Goal: Information Seeking & Learning: Learn about a topic

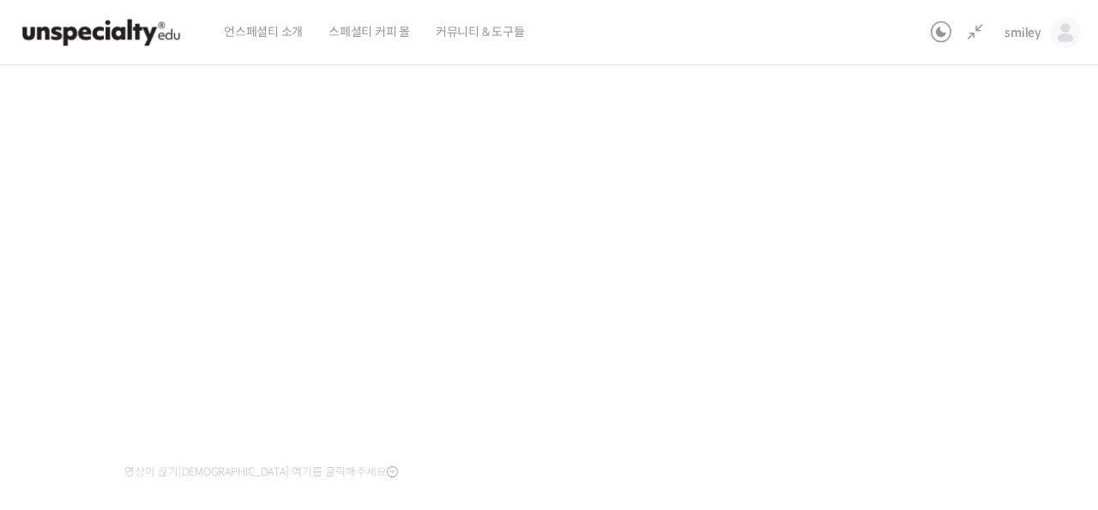
scroll to position [693, 0]
click at [895, 172] on div "기초부터 정확히, 브루잉 국가대표의 브루잉 AtoZ 클래스 6강: 브루잉 추출 도구의 특징 진행 중 수업 9 / 23 진행 중 ← 이전 6강:…" at bounding box center [450, 230] width 1141 height 792
click at [998, 257] on div "기초부터 정확히, 브루잉 국가대표의 브루잉 AtoZ 클래스 6강: 브루잉 추출 도구의 특징 진행 중 수업 9 / 23 진행 중 ← 이전 6강:…" at bounding box center [450, 230] width 1141 height 792
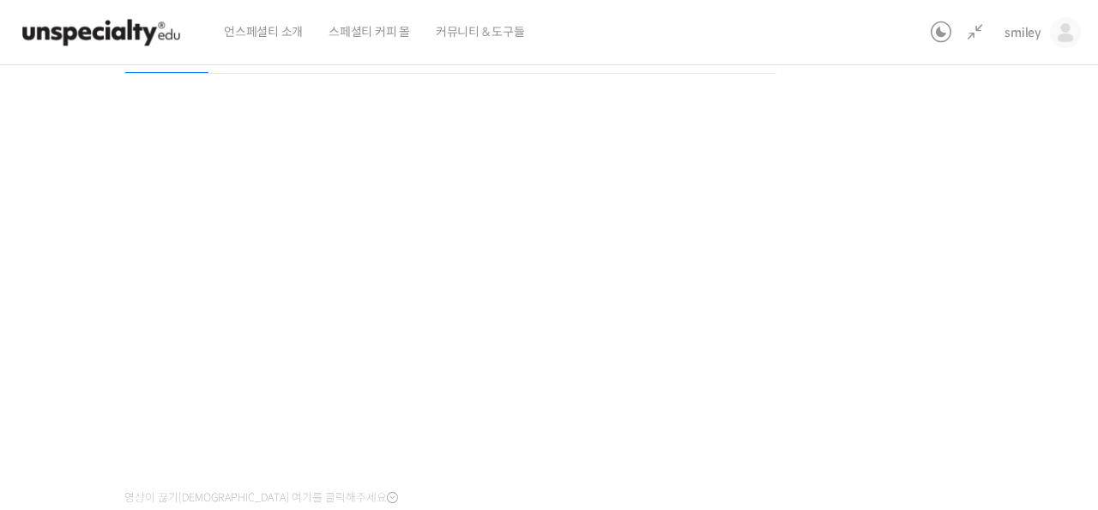
click at [995, 258] on div "기초부터 정확히, 브루잉 국가대표의 브루잉 AtoZ 클래스 6강: 브루잉 추출 도구의 특징 진행 중 수업 9 / 23 진행 중 ← 이전 6강:…" at bounding box center [450, 255] width 1141 height 792
click at [995, 259] on div "기초부터 정확히, 브루잉 국가대표의 브루잉 AtoZ 클래스 6강: 브루잉 추출 도구의 특징 진행 중 수업 9 / 23 진행 중 ← 이전 6강:…" at bounding box center [450, 255] width 1141 height 792
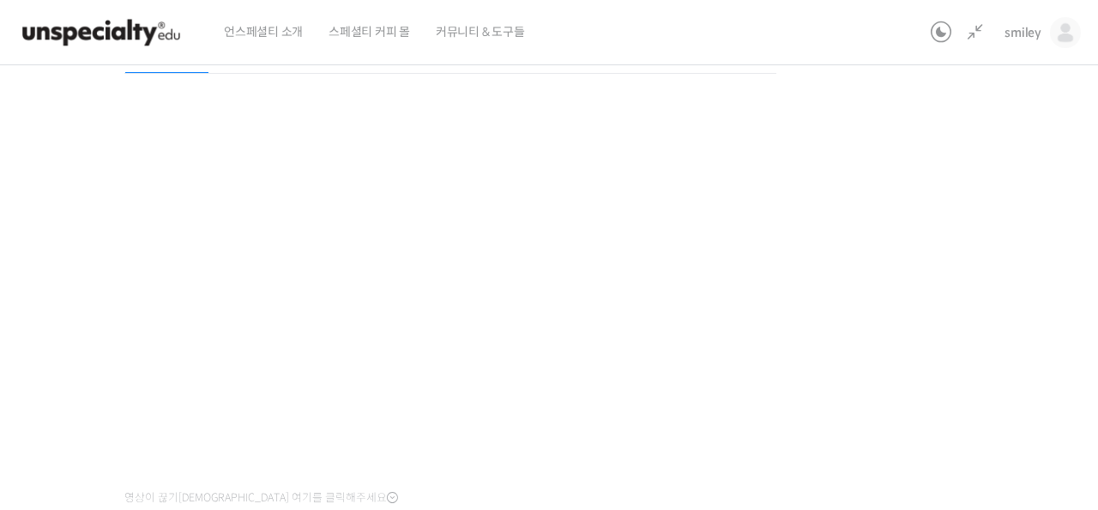
click at [995, 259] on div "기초부터 정확히, 브루잉 국가대표의 브루잉 AtoZ 클래스 6강: 브루잉 추출 도구의 특징 진행 중 수업 9 / 23 진행 중 ← 이전 6강:…" at bounding box center [450, 255] width 1141 height 792
click at [995, 260] on div "기초부터 정확히, 브루잉 국가대표의 브루잉 AtoZ 클래스 6강: 브루잉 추출 도구의 특징 진행 중 수업 9 / 23 진행 중 ← 이전 6강:…" at bounding box center [450, 255] width 1141 height 792
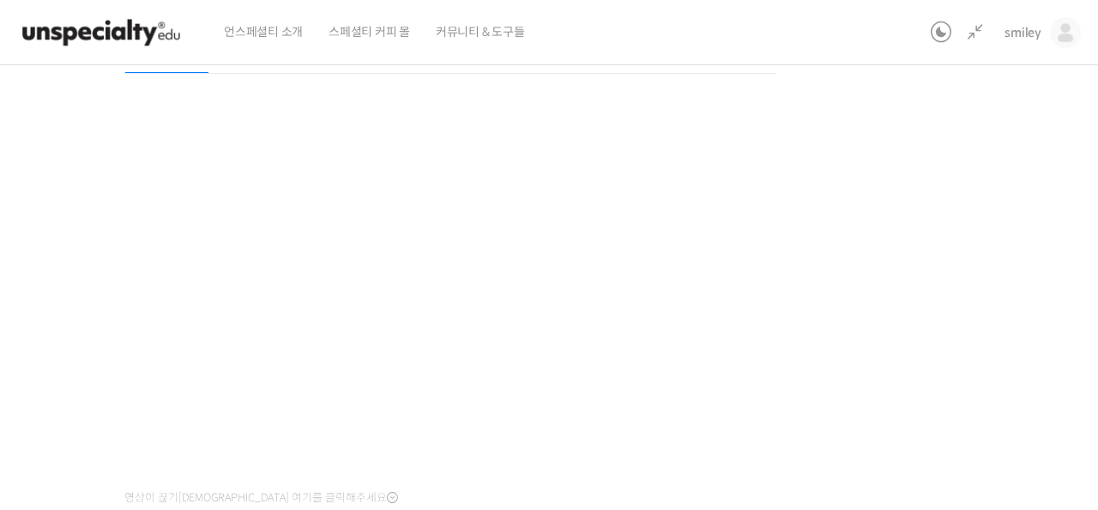
click at [939, 209] on div "기초부터 정확히, 브루잉 국가대표의 브루잉 AtoZ 클래스 6강: 브루잉 추출 도구의 특징 진행 중 수업 9 / 23 진행 중 ← 이전 6강:…" at bounding box center [450, 255] width 1141 height 792
click at [914, 275] on div "기초부터 정확히, 브루잉 국가대표의 브루잉 AtoZ 클래스 6강: 브루잉 추출 도구의 특징 진행 중 수업 9 / 23 진행 중 ← 이전 6강:…" at bounding box center [450, 255] width 1141 height 792
click at [918, 313] on div "기초부터 정확히, 브루잉 국가대표의 브루잉 AtoZ 클래스 6강: 브루잉 추출 도구의 특징 진행 중 수업 9 / 23 진행 중 ← 이전 6강:…" at bounding box center [450, 255] width 1141 height 792
click at [902, 421] on div "기초부터 정확히, 브루잉 국가대표의 브루잉 AtoZ 클래스 6강: 브루잉 추출 도구의 특징 진행 중 수업 9 / 23 진행 중 ← 이전 6강:…" at bounding box center [450, 255] width 1141 height 792
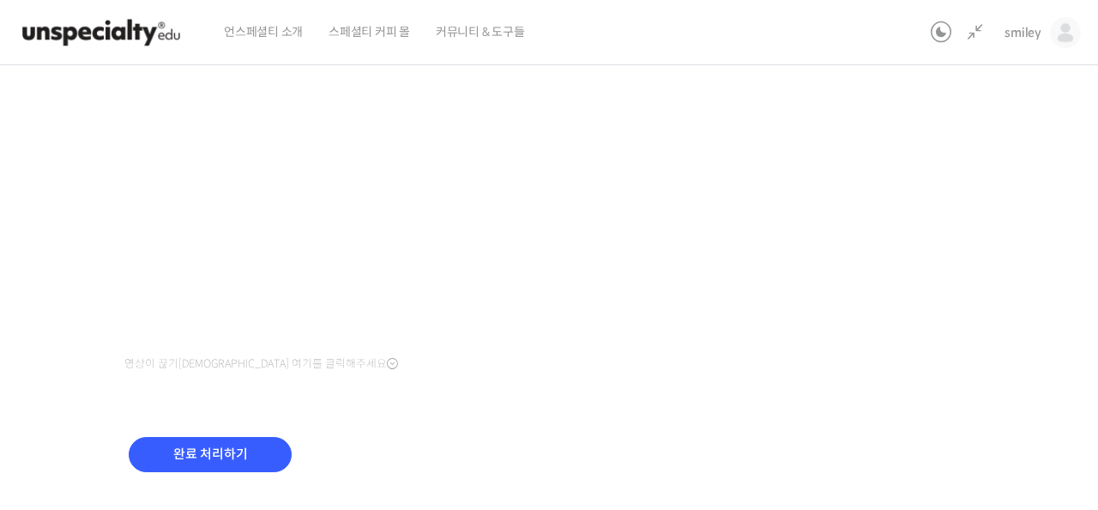
scroll to position [392, 0]
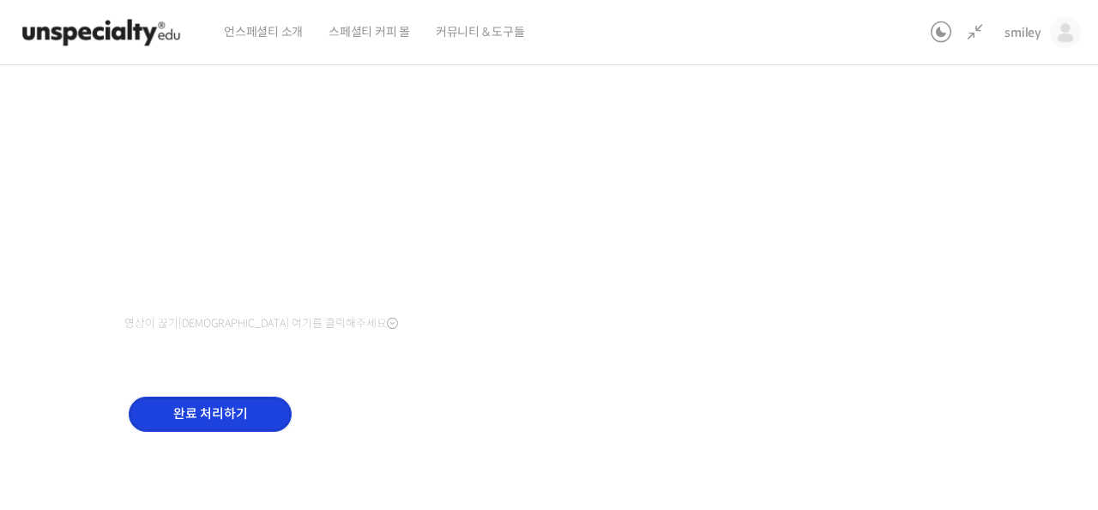
click at [208, 414] on input "완료 처리하기" at bounding box center [210, 413] width 163 height 35
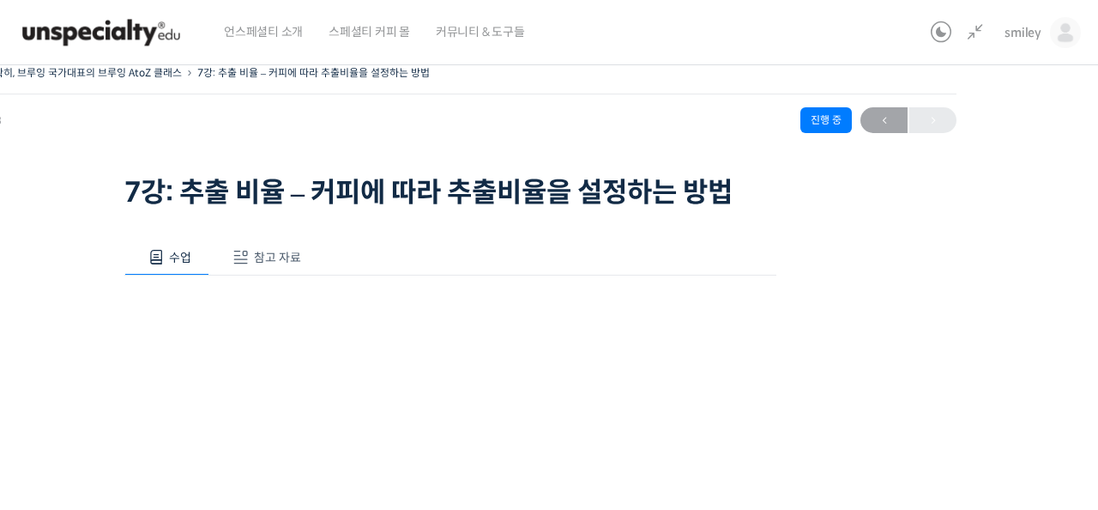
scroll to position [26, 0]
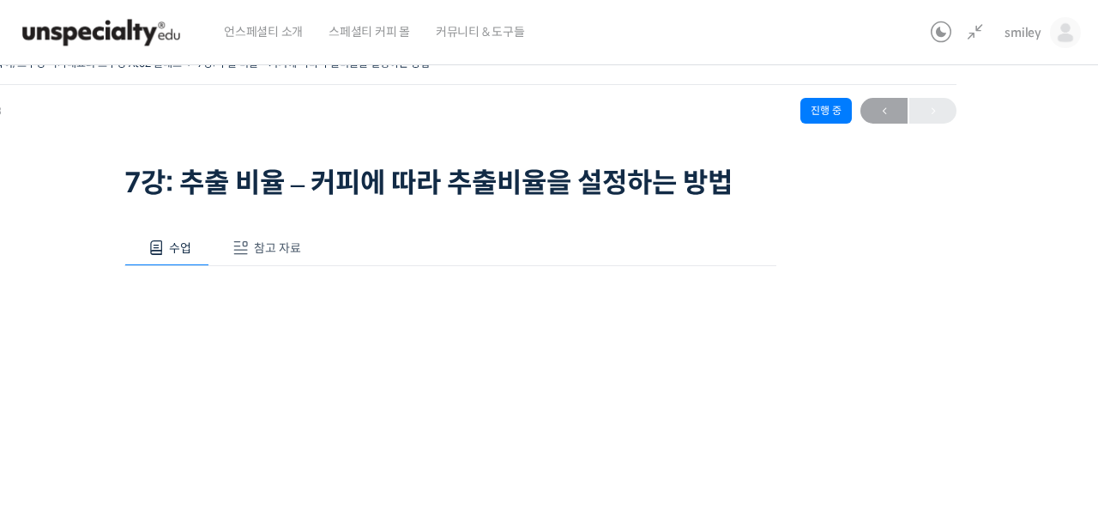
click at [296, 250] on span "참고 자료" at bounding box center [277, 247] width 47 height 15
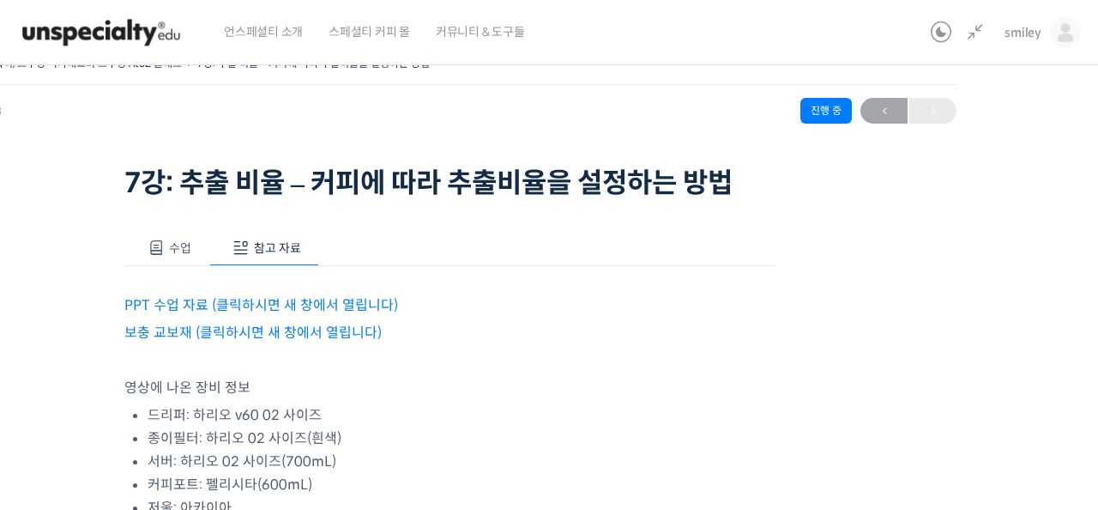
click at [610, 383] on p "영상에 나온 장비 정보" at bounding box center [450, 387] width 652 height 23
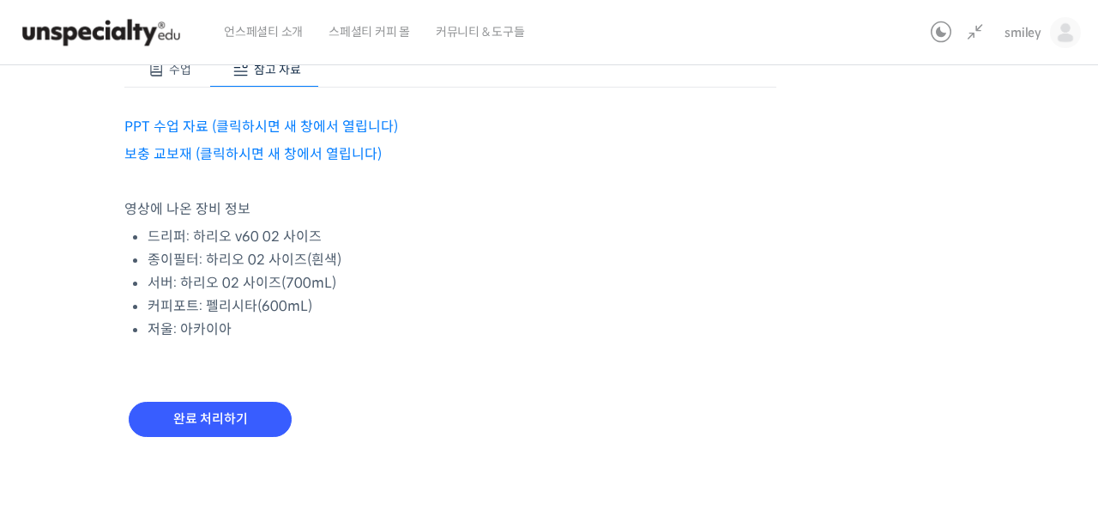
scroll to position [0, 0]
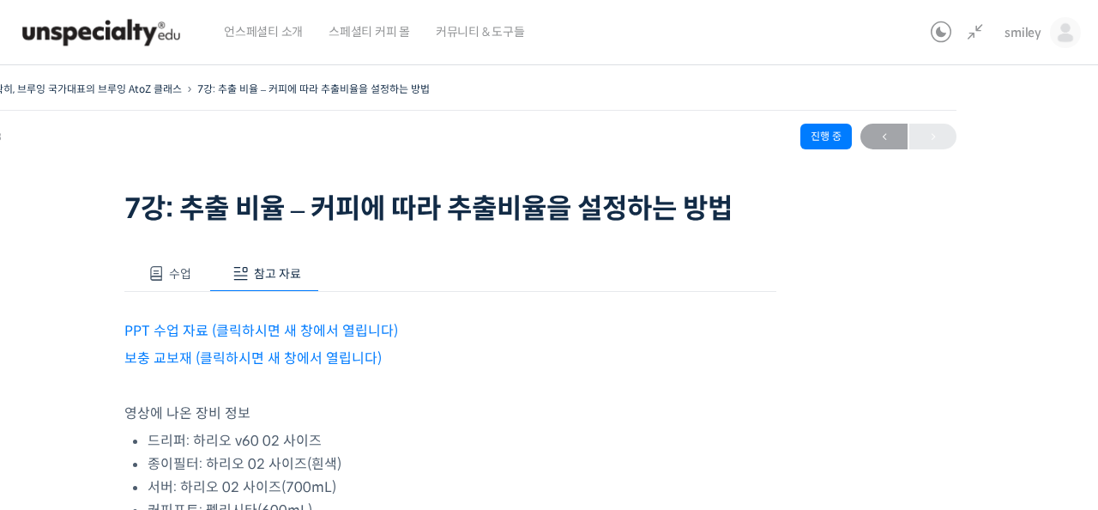
click at [172, 252] on div "수업 참고 자료 영상이 끊기신다면 여기를 클릭해주세요 PPT 수업 자료 (클릭하시면 새 창에서 열립니다) 보충 교보재 (클릭하시면 새 창에서 …" at bounding box center [450, 458] width 652 height 456
click at [171, 275] on span "수업" at bounding box center [180, 273] width 22 height 15
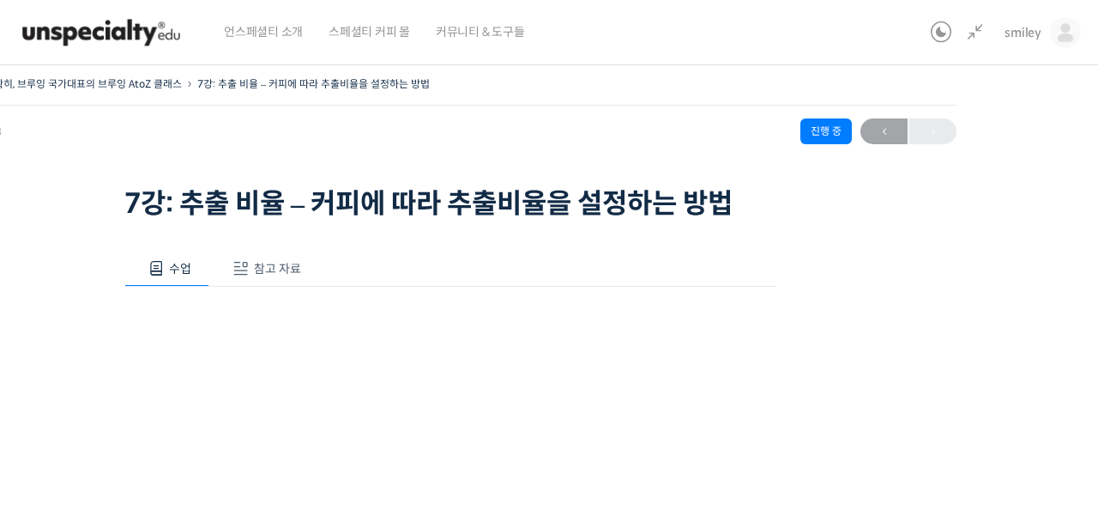
scroll to position [4, 0]
drag, startPoint x: 339, startPoint y: 223, endPoint x: 669, endPoint y: 232, distance: 330.4
click at [667, 232] on div "기초부터 정확히, 브루잉 국가대표의 브루잉 AtoZ 클래스 7강: 추출 비율 – 커피에 따라 추출비율을 설정하는 방법 진행 중 수업 10 / …" at bounding box center [450, 469] width 1141 height 792
click at [625, 262] on div "수업 참고 자료" at bounding box center [450, 269] width 652 height 36
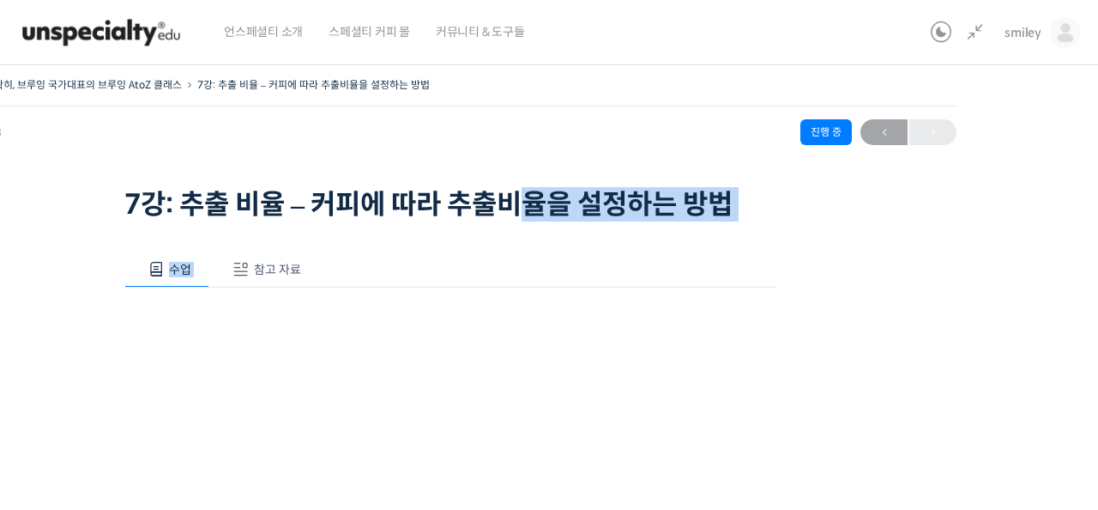
drag, startPoint x: 551, startPoint y: 219, endPoint x: 724, endPoint y: 225, distance: 173.4
click at [724, 225] on div "기초부터 정확히, 브루잉 국가대표의 브루잉 AtoZ 클래스 7강: 추출 비율 – 커피에 따라 추출비율을 설정하는 방법 진행 중 수업 10 / …" at bounding box center [450, 469] width 1141 height 792
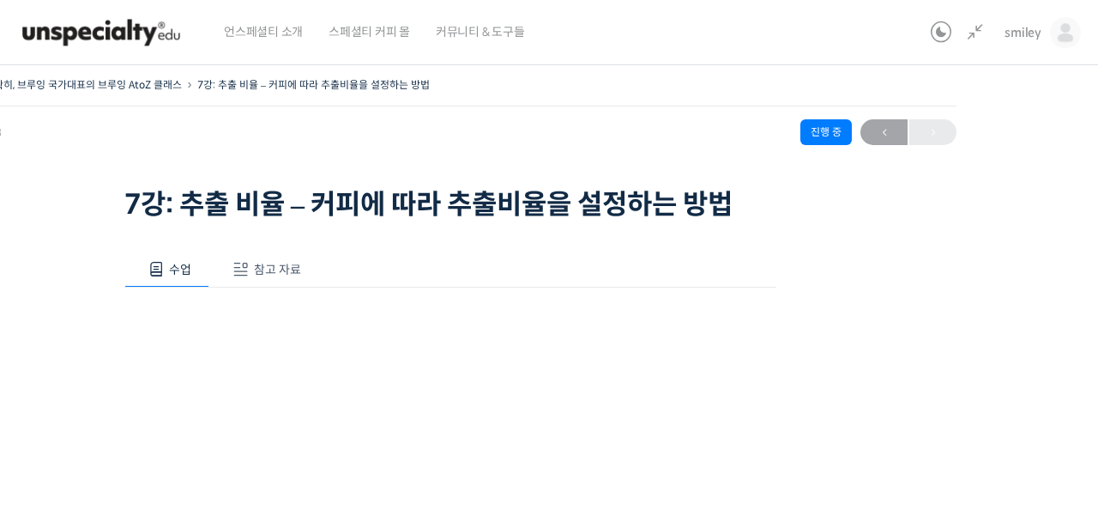
drag, startPoint x: 724, startPoint y: 225, endPoint x: 700, endPoint y: 219, distance: 24.8
click at [998, 248] on div "기초부터 정확히, 브루잉 국가대표의 브루잉 AtoZ 클래스 7강: 추출 비율 – 커피에 따라 추출비율을 설정하는 방법 진행 중 수업 10 / …" at bounding box center [450, 469] width 1141 height 792
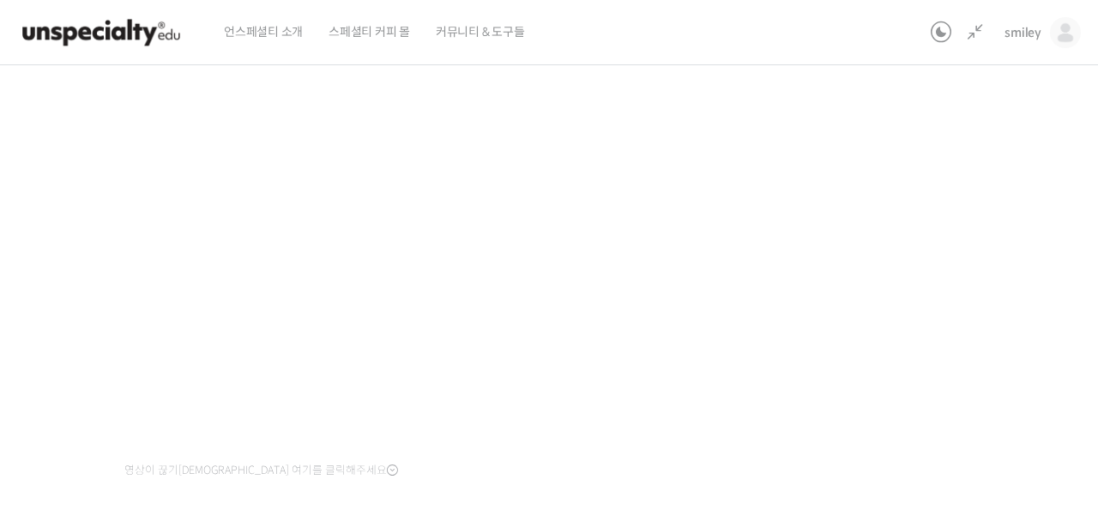
scroll to position [220, 0]
click at [952, 257] on div "기초부터 정확히, 브루잉 국가대표의 브루잉 AtoZ 클래스 7강: 추출 비율 – 커피에 따라 추출비율을 설정하는 방법 진행 중 수업 10 / …" at bounding box center [450, 253] width 1141 height 792
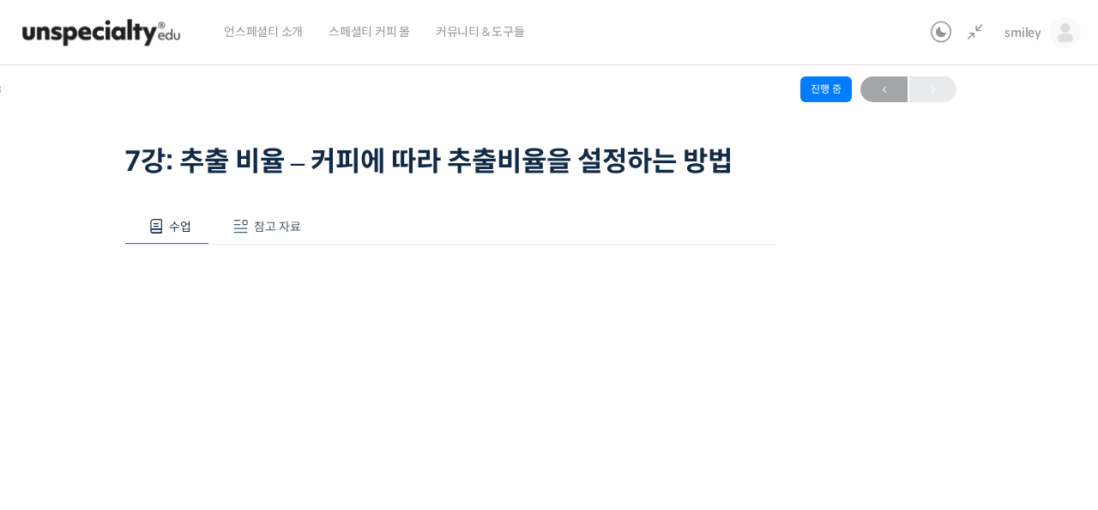
click at [265, 227] on span "참고 자료" at bounding box center [277, 226] width 47 height 15
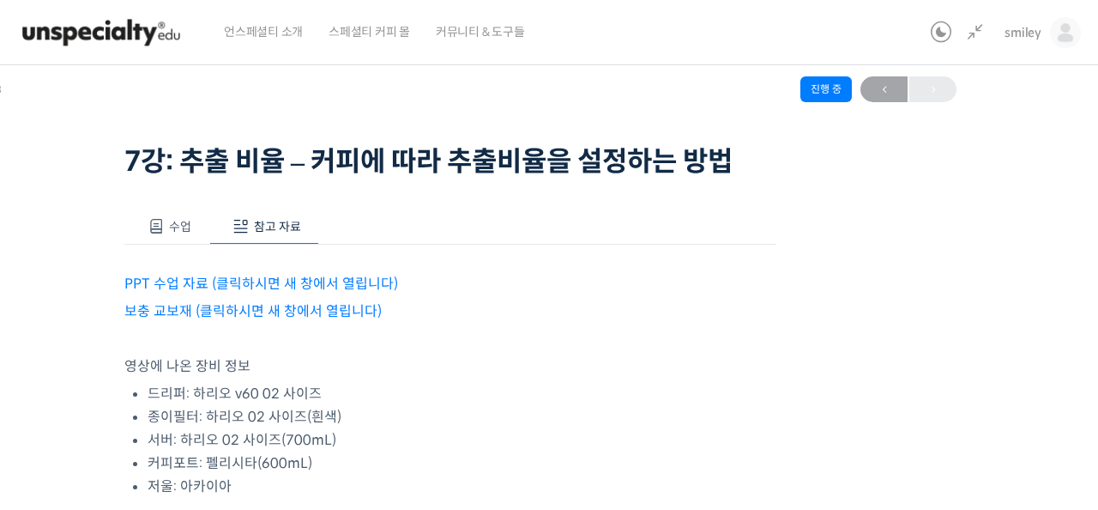
click at [332, 283] on link "PPT 수업 자료 (클릭하시면 새 창에서 열립니다)" at bounding box center [261, 284] width 274 height 18
click at [257, 302] on link "보충 교보재 (클릭하시면 새 창에서 열립니다)" at bounding box center [252, 311] width 257 height 18
click at [161, 225] on span at bounding box center [156, 226] width 17 height 17
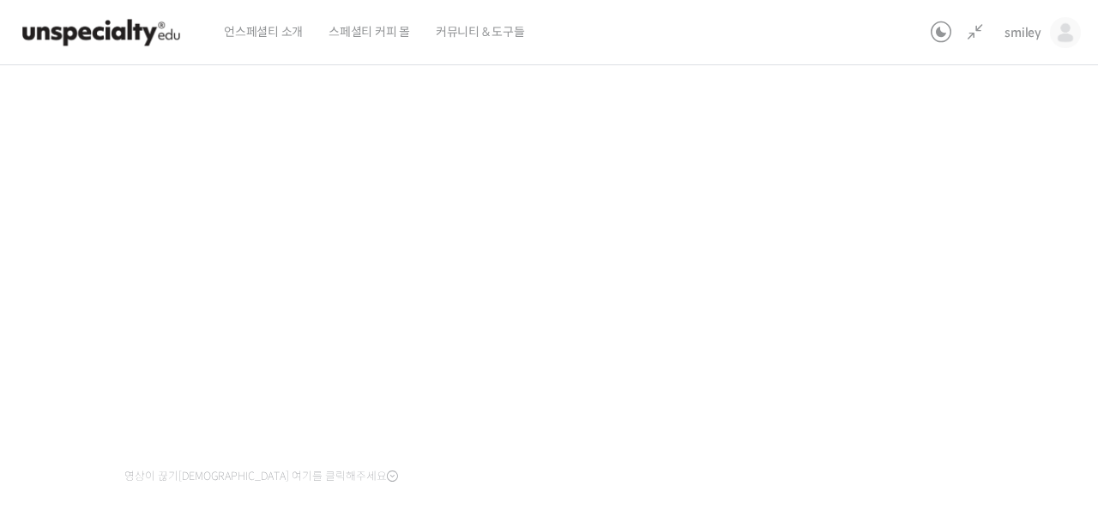
scroll to position [208, 0]
click at [861, 418] on div "기초부터 정확히, 브루잉 국가대표의 브루잉 AtoZ 클래스 7강: 추출 비율 – 커피에 따라 추출비율을 설정하는 방법 진행 중 수업 10 / …" at bounding box center [450, 266] width 1141 height 792
click at [921, 168] on div "기초부터 정확히, 브루잉 국가대표의 브루잉 AtoZ 클래스 7강: 추출 비율 – 커피에 따라 추출비율을 설정하는 방법 진행 중 수업 10 / …" at bounding box center [450, 266] width 1141 height 792
click at [882, 244] on div "기초부터 정확히, 브루잉 국가대표의 브루잉 AtoZ 클래스 7강: 추출 비율 – 커피에 따라 추출비율을 설정하는 방법 진행 중 수업 10 / …" at bounding box center [450, 266] width 1141 height 792
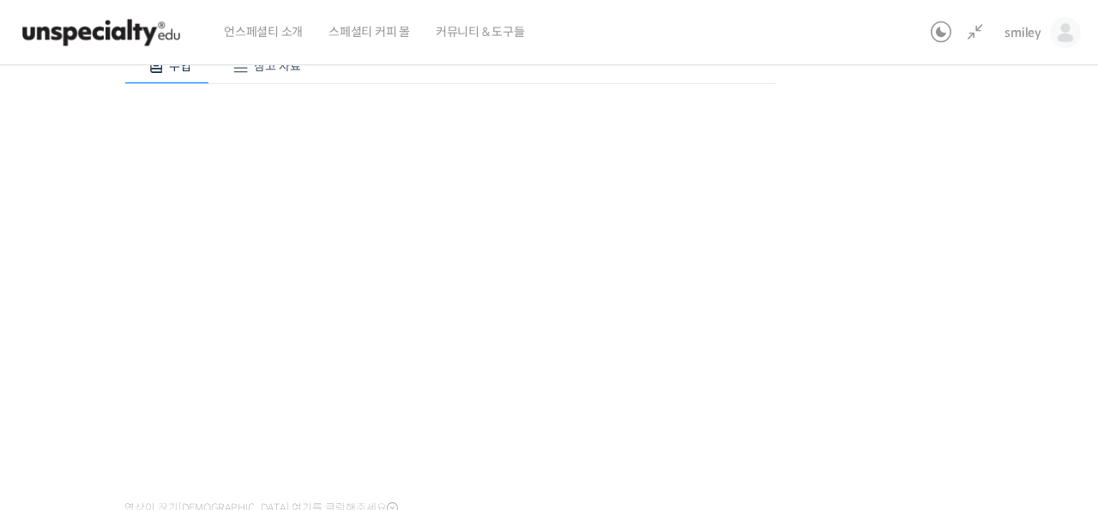
click at [842, 342] on div "기초부터 정확히, 브루잉 국가대표의 브루잉 AtoZ 클래스 7강: 추출 비율 – 커피에 따라 추출비율을 설정하는 방법 진행 중 수업 10 / …" at bounding box center [450, 266] width 1141 height 792
click at [880, 227] on div "기초부터 정확히, 브루잉 국가대표의 브루잉 AtoZ 클래스 7강: 추출 비율 – 커피에 따라 추출비율을 설정하는 방법 진행 중 수업 10 / …" at bounding box center [450, 266] width 1141 height 792
click at [933, 370] on div "기초부터 정확히, 브루잉 국가대표의 브루잉 AtoZ 클래스 7강: 추출 비율 – 커피에 따라 추출비율을 설정하는 방법 진행 중 수업 10 / …" at bounding box center [450, 258] width 1141 height 792
click at [925, 372] on div "기초부터 정확히, 브루잉 국가대표의 브루잉 AtoZ 클래스 7강: 추출 비율 – 커피에 따라 추출비율을 설정하는 방법 진행 중 수업 10 / …" at bounding box center [450, 258] width 1141 height 792
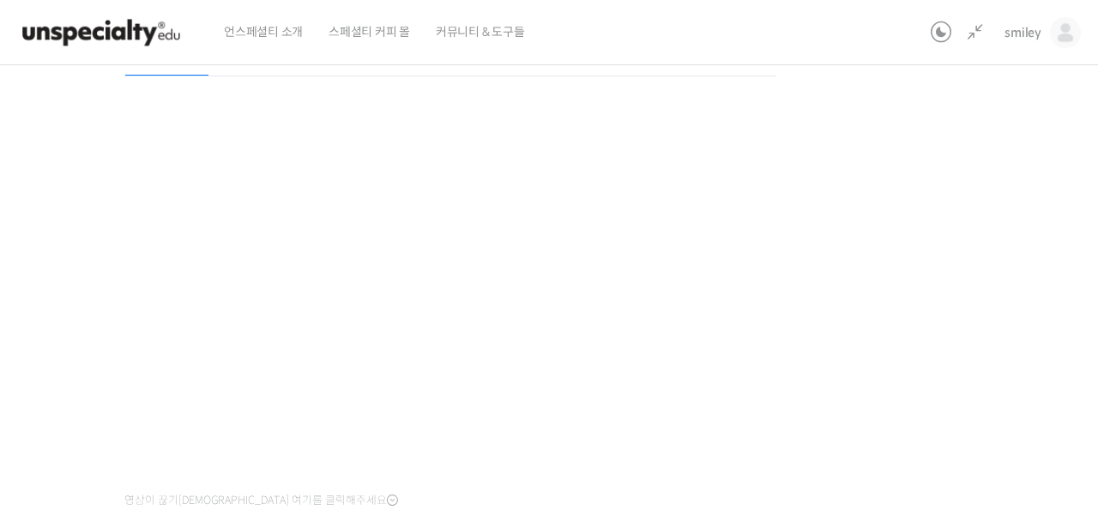
click at [862, 381] on div "기초부터 정확히, 브루잉 국가대표의 브루잉 AtoZ 클래스 7강: 추출 비율 – 커피에 따라 추출비율을 설정하는 방법 진행 중 수업 10 / …" at bounding box center [450, 258] width 1141 height 792
click at [858, 381] on div "기초부터 정확히, 브루잉 국가대표의 브루잉 AtoZ 클래스 7강: 추출 비율 – 커피에 따라 추출비율을 설정하는 방법 진행 중 수업 10 / …" at bounding box center [450, 258] width 1141 height 792
click at [945, 318] on div "기초부터 정확히, 브루잉 국가대표의 브루잉 AtoZ 클래스 7강: 추출 비율 – 커피에 따라 추출비율을 설정하는 방법 진행 중 수업 10 / …" at bounding box center [450, 258] width 1141 height 792
drag, startPoint x: 902, startPoint y: 307, endPoint x: 1030, endPoint y: 208, distance: 161.5
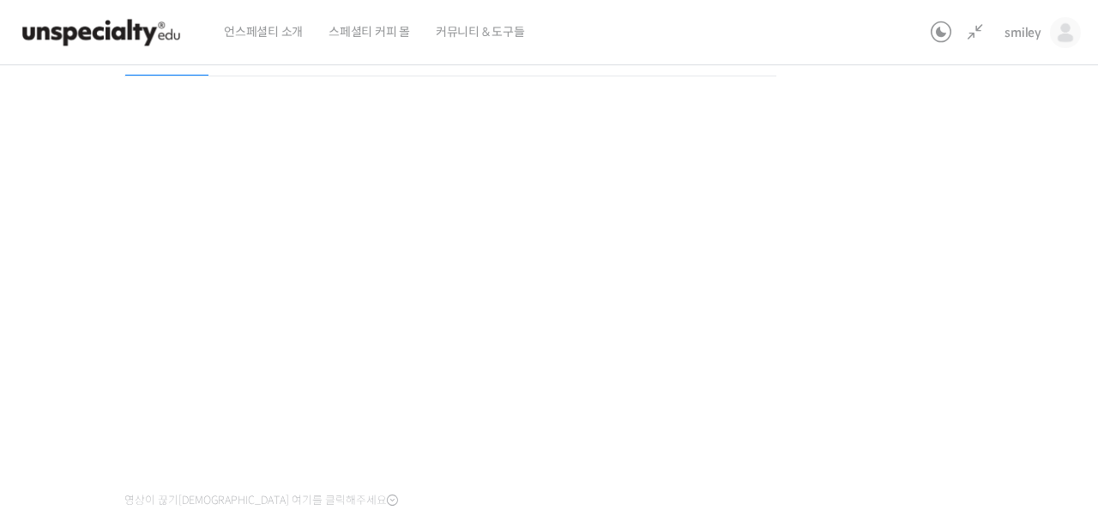
click at [902, 307] on div "기초부터 정확히, 브루잉 국가대표의 브루잉 AtoZ 클래스 7강: 추출 비율 – 커피에 따라 추출비율을 설정하는 방법 진행 중 수업 10 / …" at bounding box center [450, 258] width 1141 height 792
click at [821, 277] on div "기초부터 정확히, 브루잉 국가대표의 브루잉 AtoZ 클래스 7강: 추출 비율 – 커피에 따라 추출비율을 설정하는 방법 진행 중 수업 10 / …" at bounding box center [450, 258] width 1141 height 792
click at [819, 277] on div "기초부터 정확히, 브루잉 국가대표의 브루잉 AtoZ 클래스 7강: 추출 비율 – 커피에 따라 추출비율을 설정하는 방법 진행 중 수업 10 / …" at bounding box center [450, 258] width 1141 height 792
click at [817, 276] on div "기초부터 정확히, 브루잉 국가대표의 브루잉 AtoZ 클래스 7강: 추출 비율 – 커피에 따라 추출비율을 설정하는 방법 진행 중 수업 10 / …" at bounding box center [450, 258] width 1141 height 792
click at [815, 277] on div "기초부터 정확히, 브루잉 국가대표의 브루잉 AtoZ 클래스 7강: 추출 비율 – 커피에 따라 추출비율을 설정하는 방법 진행 중 수업 10 / …" at bounding box center [450, 258] width 1141 height 792
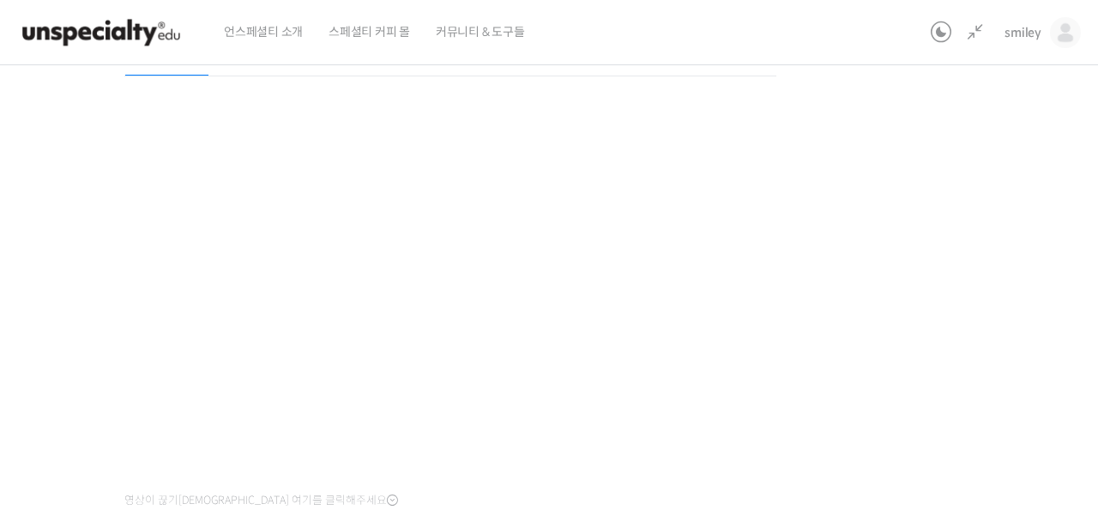
click at [812, 277] on div "기초부터 정확히, 브루잉 국가대표의 브루잉 AtoZ 클래스 7강: 추출 비율 – 커피에 따라 추출비율을 설정하는 방법 진행 중 수업 10 / …" at bounding box center [450, 258] width 1141 height 792
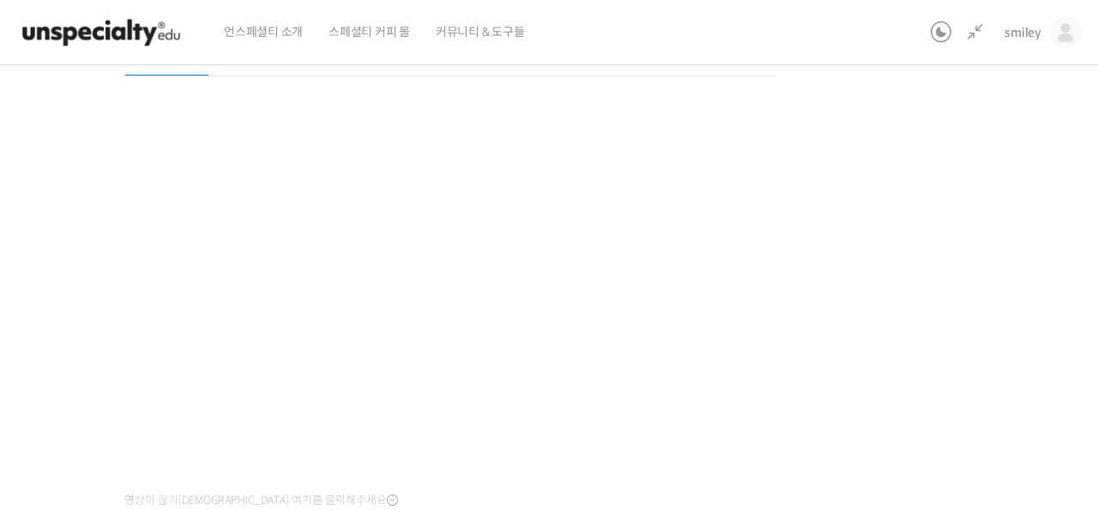
click at [931, 319] on div "기초부터 정확히, 브루잉 국가대표의 브루잉 AtoZ 클래스 7강: 추출 비율 – 커피에 따라 추출비율을 설정하는 방법 진행 중 수업 10 / …" at bounding box center [450, 258] width 1141 height 792
click at [852, 232] on div "기초부터 정확히, 브루잉 국가대표의 브루잉 AtoZ 클래스 7강: 추출 비율 – 커피에 따라 추출비율을 설정하는 방법 진행 중 수업 10 / …" at bounding box center [450, 258] width 1141 height 792
click at [836, 234] on div "기초부터 정확히, 브루잉 국가대표의 브루잉 AtoZ 클래스 7강: 추출 비율 – 커피에 따라 추출비율을 설정하는 방법 진행 중 수업 10 / …" at bounding box center [450, 258] width 1141 height 792
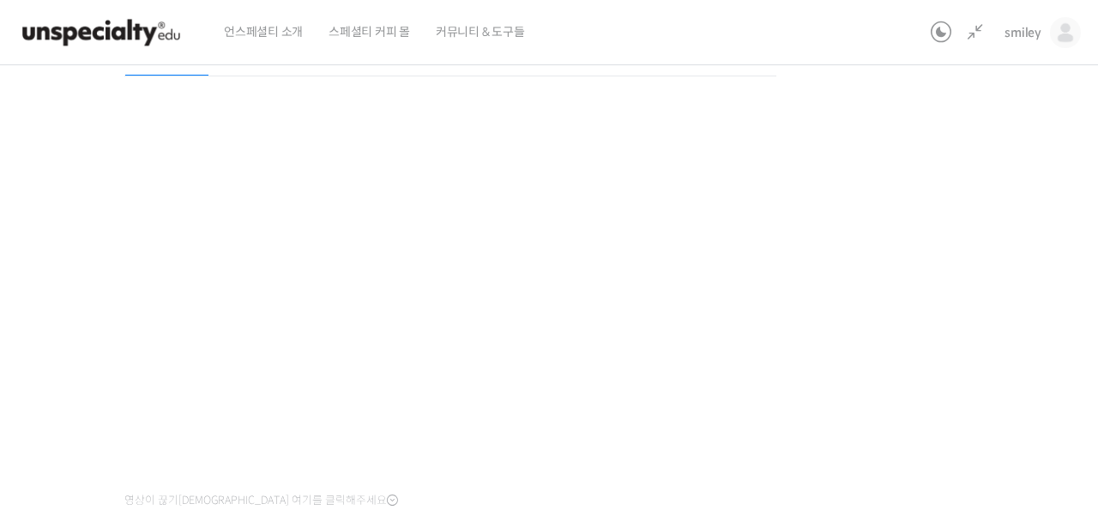
click at [836, 235] on div "기초부터 정확히, 브루잉 국가대표의 브루잉 AtoZ 클래스 7강: 추출 비율 – 커피에 따라 추출비율을 설정하는 방법 진행 중 수업 10 / …" at bounding box center [450, 258] width 1141 height 792
click at [849, 235] on div "기초부터 정확히, 브루잉 국가대표의 브루잉 AtoZ 클래스 7강: 추출 비율 – 커피에 따라 추출비율을 설정하는 방법 진행 중 수업 10 / …" at bounding box center [450, 258] width 1141 height 792
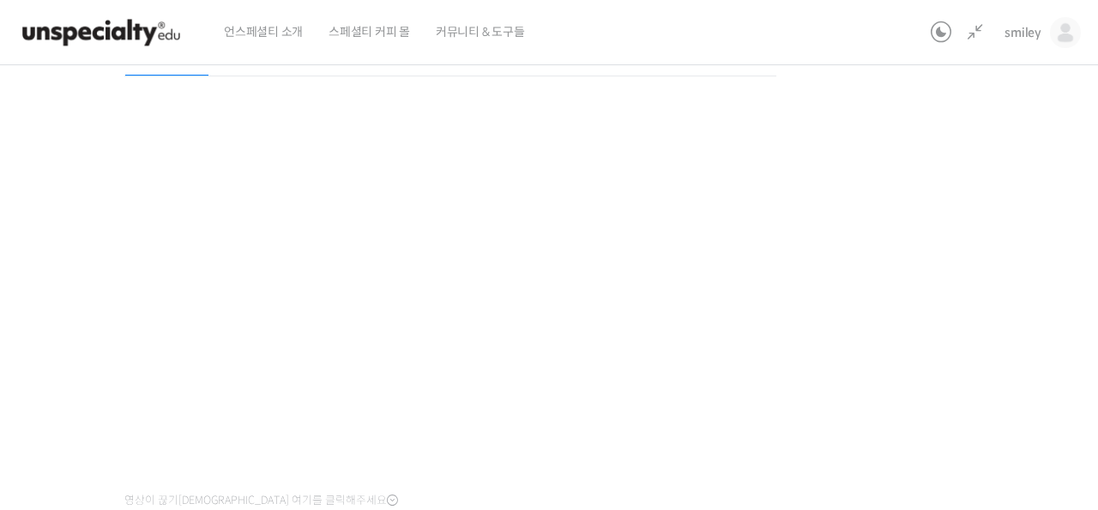
click at [849, 235] on div "기초부터 정확히, 브루잉 국가대표의 브루잉 AtoZ 클래스 7강: 추출 비율 – 커피에 따라 추출비율을 설정하는 방법 진행 중 수업 10 / …" at bounding box center [450, 258] width 1141 height 792
